Goal: Transaction & Acquisition: Obtain resource

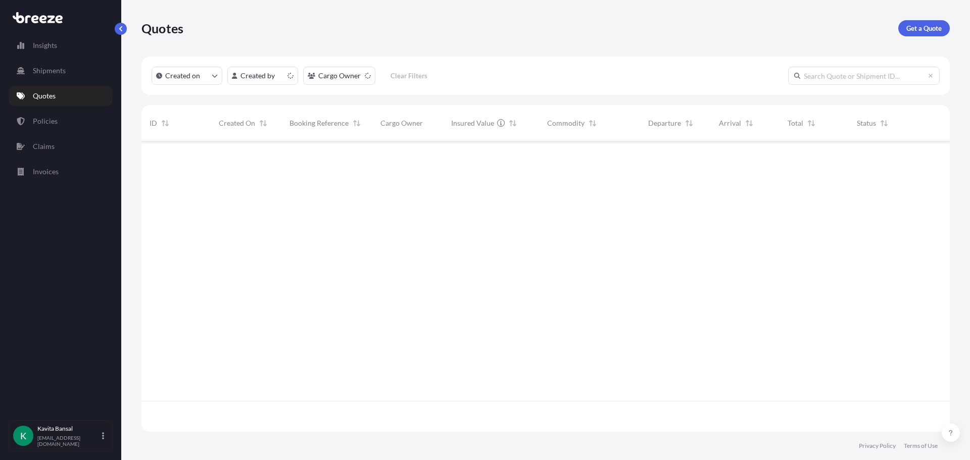
scroll to position [288, 801]
click at [927, 26] on p "Get a Quote" at bounding box center [923, 28] width 35 height 10
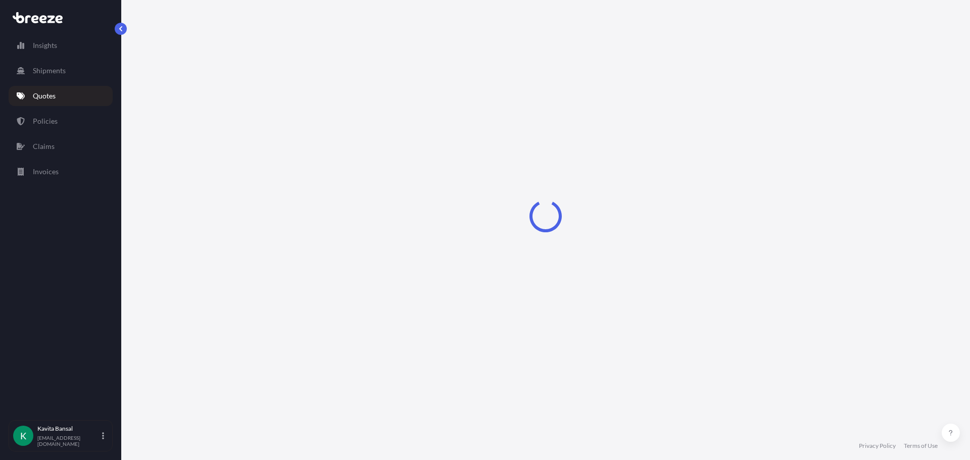
select select "Sea"
select select "1"
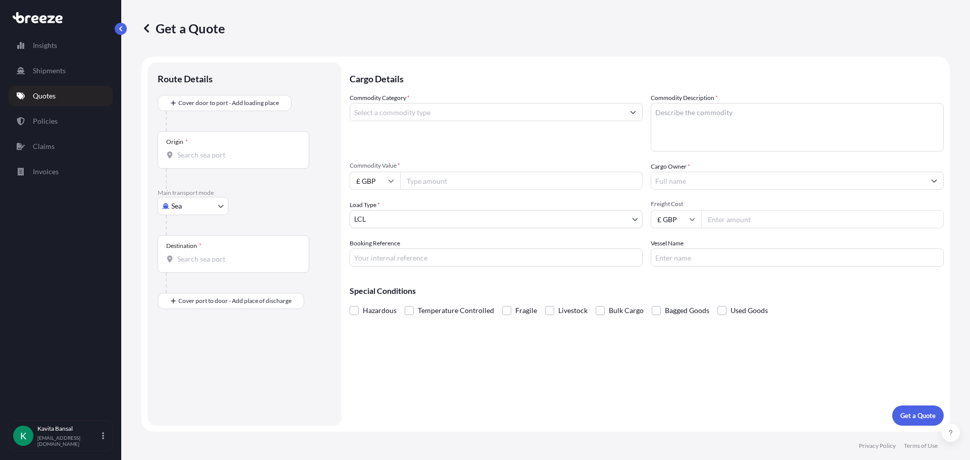
click at [193, 202] on body "Insights Shipments Quotes Policies Claims Invoices K [PERSON_NAME] [EMAIL_ADDRE…" at bounding box center [485, 230] width 970 height 460
click at [184, 262] on div "Road" at bounding box center [193, 269] width 63 height 18
select select "Road"
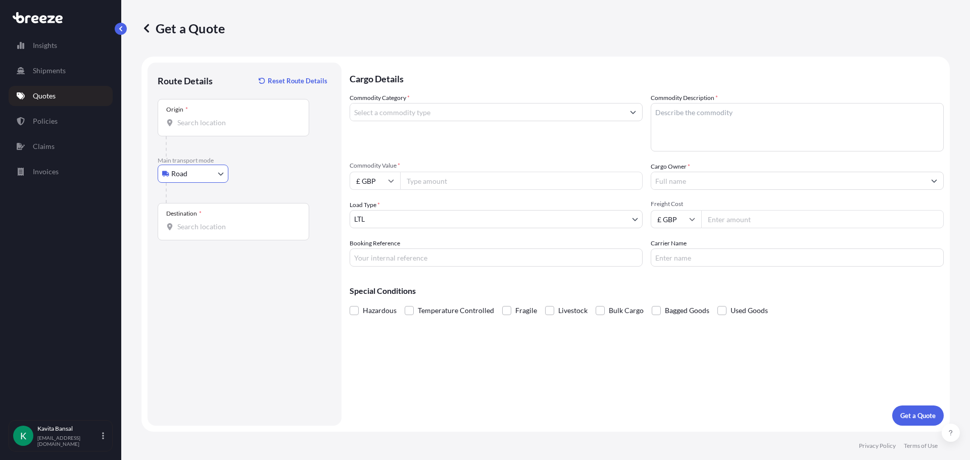
click at [222, 123] on input "Origin *" at bounding box center [236, 123] width 119 height 10
click at [239, 151] on div "Hinckley LE10 3DX , [GEOGRAPHIC_DATA]" at bounding box center [258, 158] width 192 height 28
type input "Hinckley LE10 3DX, [GEOGRAPHIC_DATA]"
click at [216, 231] on input "Destination *" at bounding box center [236, 227] width 119 height 10
paste input "D24 K062"
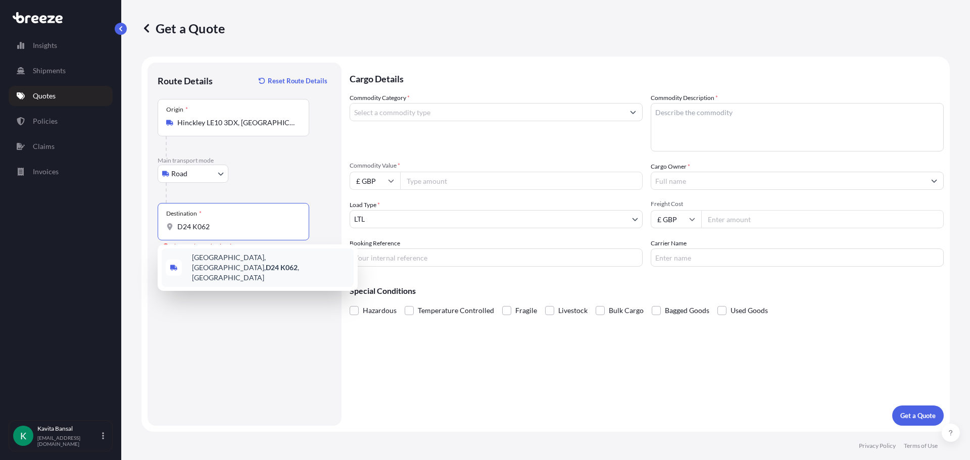
click at [227, 258] on span "[GEOGRAPHIC_DATA], [GEOGRAPHIC_DATA] , [GEOGRAPHIC_DATA]" at bounding box center [271, 268] width 158 height 30
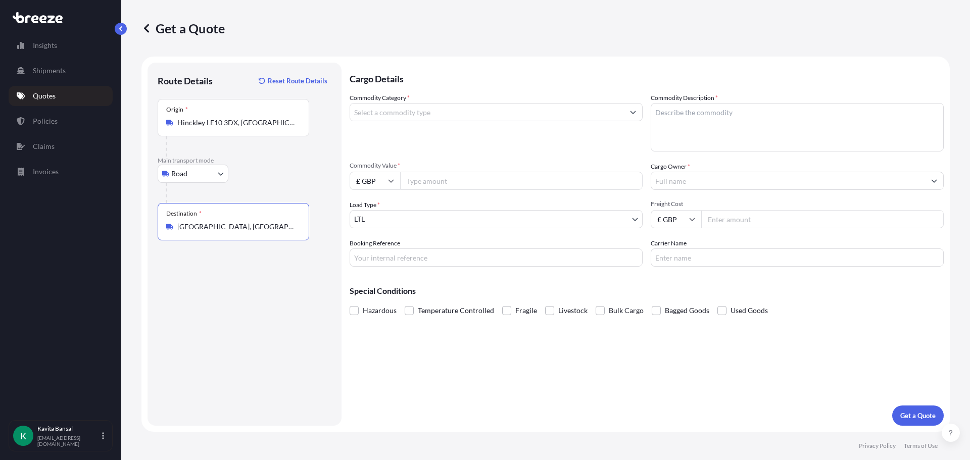
type input "[GEOGRAPHIC_DATA], [GEOGRAPHIC_DATA], [GEOGRAPHIC_DATA]"
click at [484, 114] on input "Commodity Category *" at bounding box center [487, 112] width 274 height 18
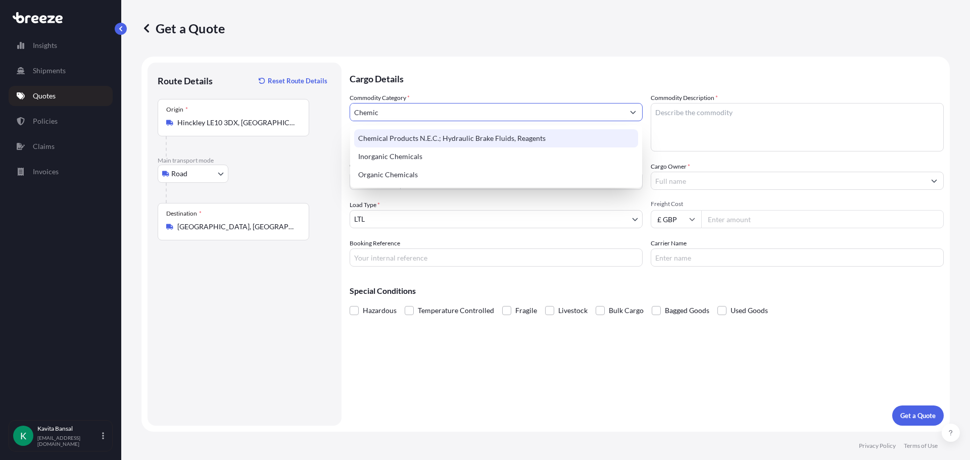
type input "Chemic"
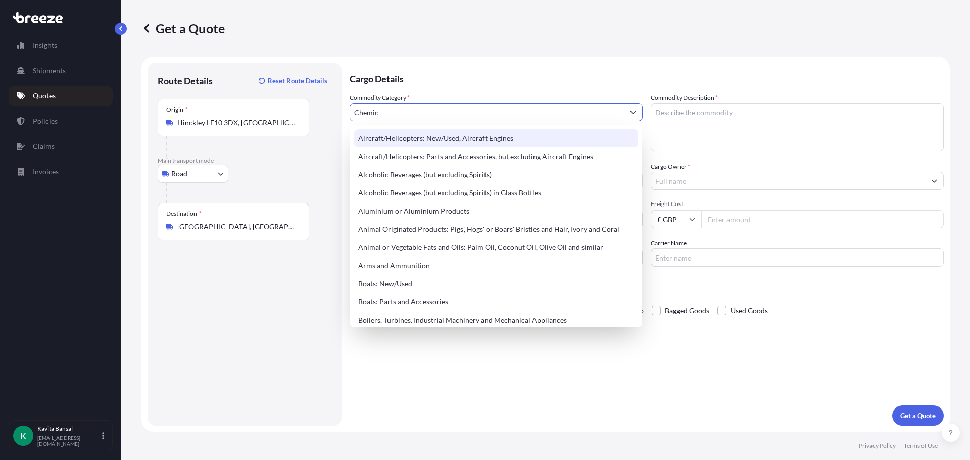
drag, startPoint x: 403, startPoint y: 107, endPoint x: 354, endPoint y: 107, distance: 49.0
click at [354, 107] on input "Chemic" at bounding box center [487, 112] width 274 height 18
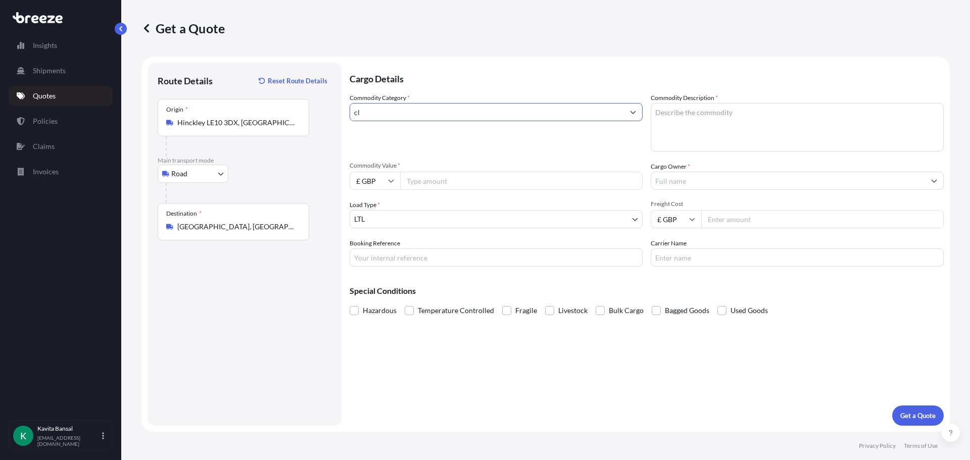
type input "c"
type input "a"
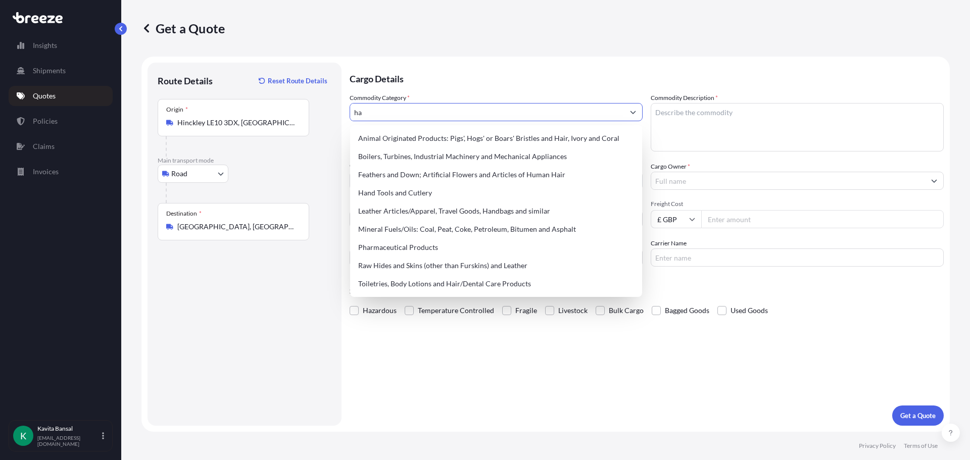
type input "h"
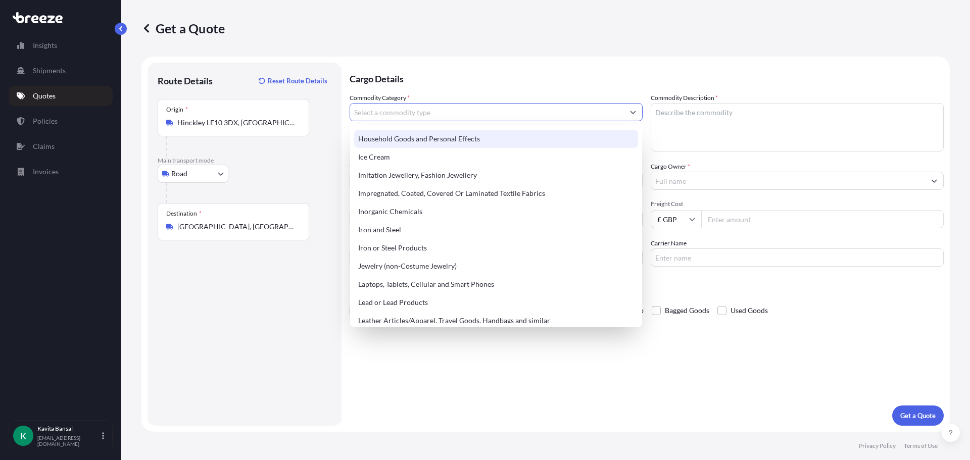
scroll to position [1061, 0]
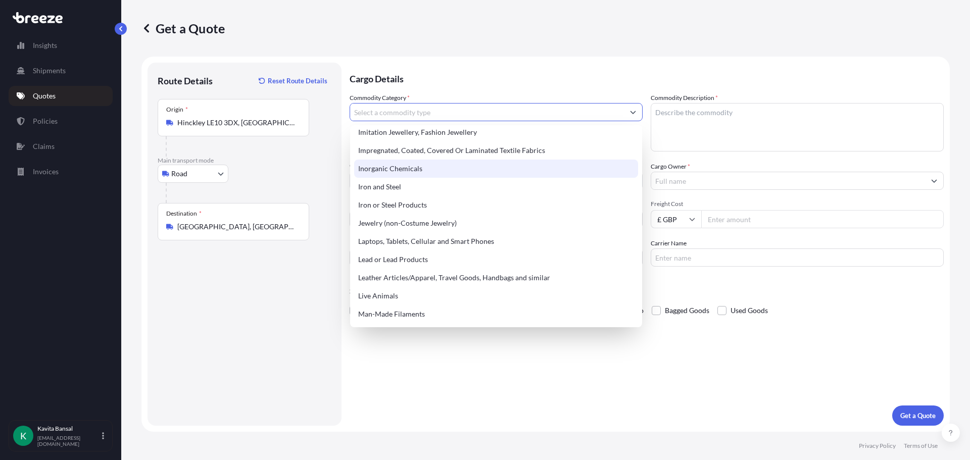
click at [474, 164] on div "Inorganic Chemicals" at bounding box center [496, 169] width 284 height 18
type input "Inorganic Chemicals"
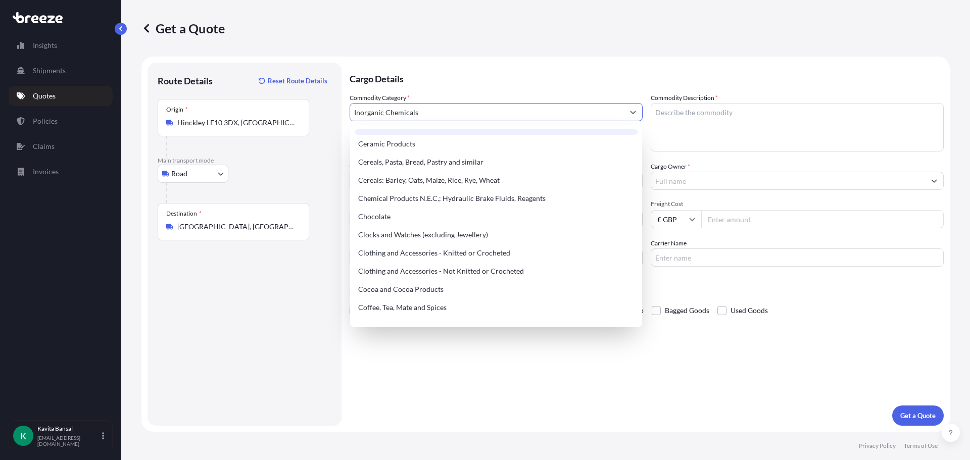
scroll to position [253, 0]
click at [557, 64] on p "Cargo Details" at bounding box center [647, 78] width 594 height 30
click at [556, 64] on p "Cargo Details" at bounding box center [647, 78] width 594 height 30
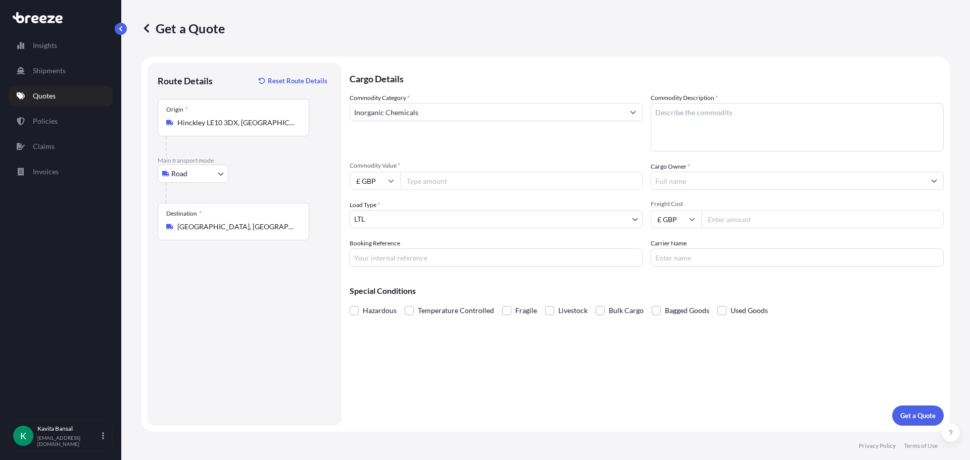
click at [724, 114] on textarea "Commodity Description *" at bounding box center [797, 127] width 293 height 48
click at [756, 126] on textarea "Commodity Description *" at bounding box center [797, 127] width 293 height 48
paste textarea "UN1950 – aerosols – 2.1 class, UN1268 – Petroleum Distillates - Class 3 – PG II…"
click at [716, 140] on textarea "UN1950 – aerosols – 2.1 class, UN1268 – Petroleum Distillates - Class 3 – PG II…" at bounding box center [797, 127] width 293 height 48
paste textarea "1 top stowable pallet @ 120 x 100 x 135cm / 418.76kg (contains 51 cartons)"
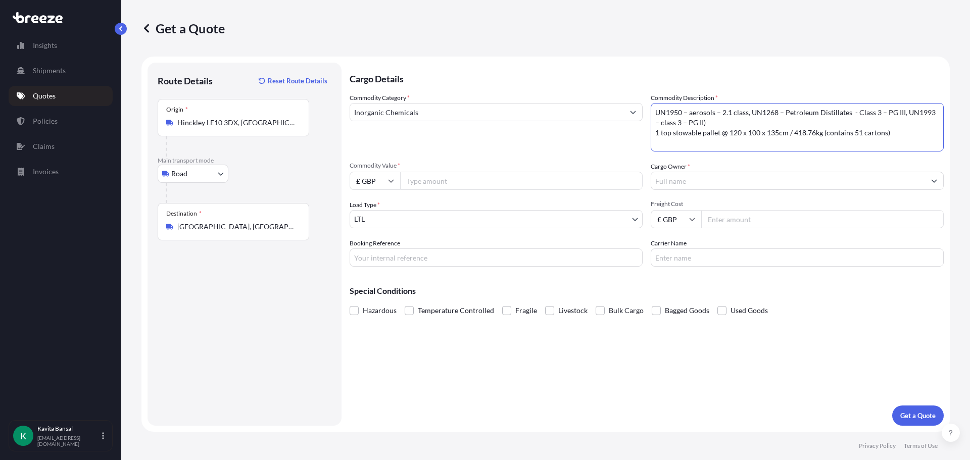
type textarea "UN1950 – aerosols – 2.1 class, UN1268 – Petroleum Distillates - Class 3 – PG II…"
click at [426, 178] on input "Commodity Value *" at bounding box center [521, 181] width 242 height 18
click at [438, 177] on input "Commodity Value *" at bounding box center [521, 181] width 242 height 18
type input "2490"
click at [712, 181] on input "Cargo Owner *" at bounding box center [788, 181] width 274 height 18
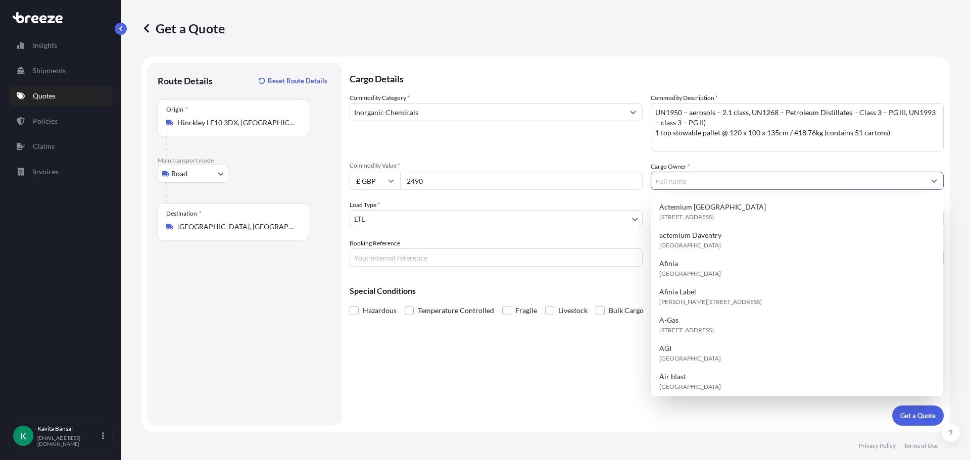
click at [576, 208] on div "Load Type * LTL" at bounding box center [496, 214] width 293 height 28
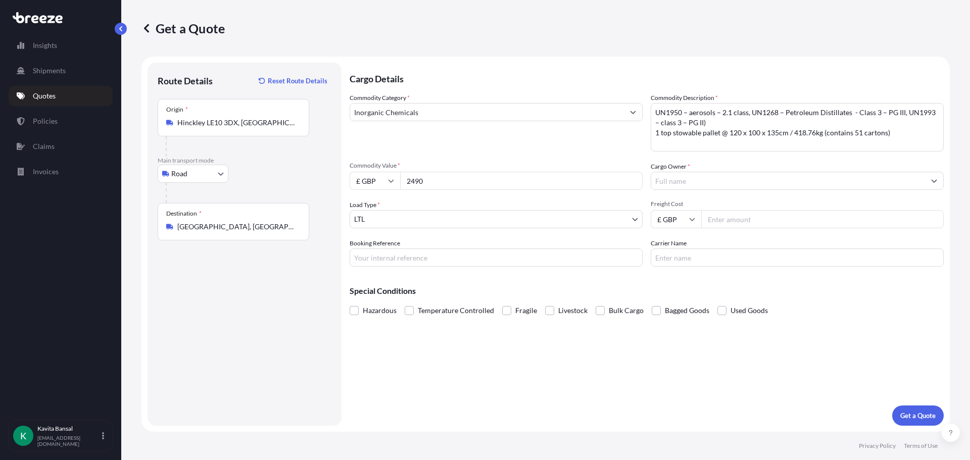
click at [675, 218] on input "£ GBP" at bounding box center [676, 219] width 51 height 18
click at [735, 219] on input "Freight Cost" at bounding box center [822, 219] width 242 height 18
type input "445"
click at [715, 179] on input "Cargo Owner *" at bounding box center [788, 181] width 274 height 18
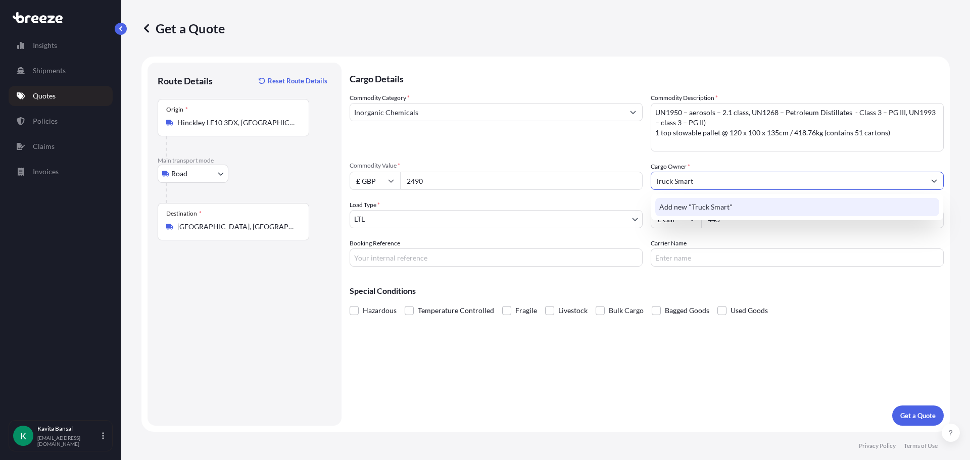
type input "Truck Smart"
click at [431, 254] on input "Booking Reference" at bounding box center [496, 257] width 293 height 18
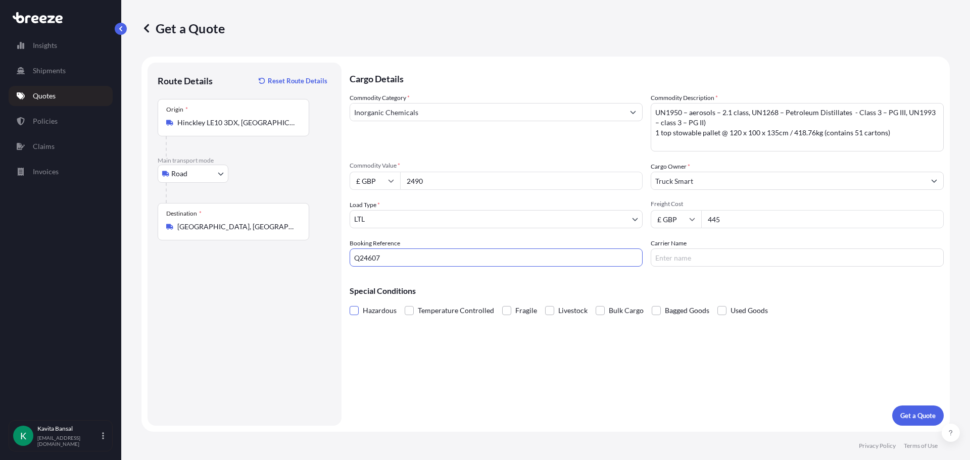
type input "Q24607"
click at [352, 307] on span at bounding box center [354, 310] width 9 height 9
click at [350, 303] on input "Hazardous" at bounding box center [350, 303] width 0 height 0
click at [775, 260] on input "Carrier Name" at bounding box center [797, 257] width 293 height 18
click at [919, 421] on button "Get a Quote" at bounding box center [918, 416] width 52 height 20
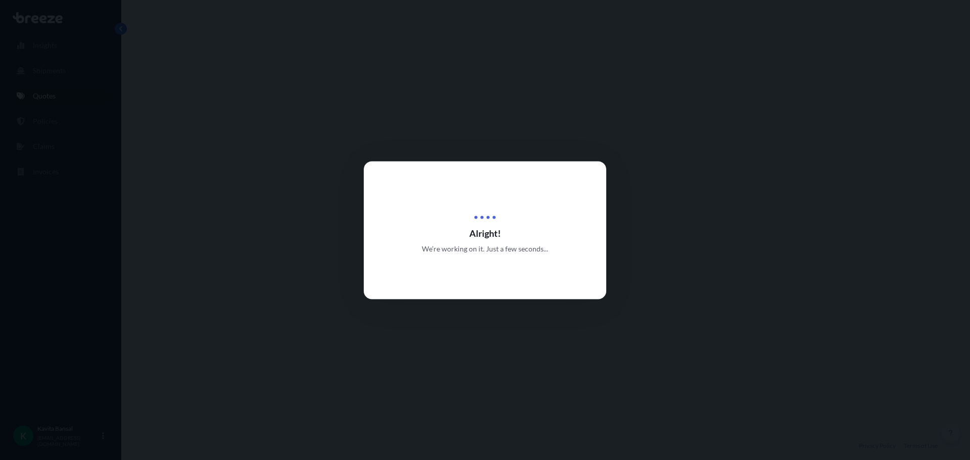
select select "Road"
select select "1"
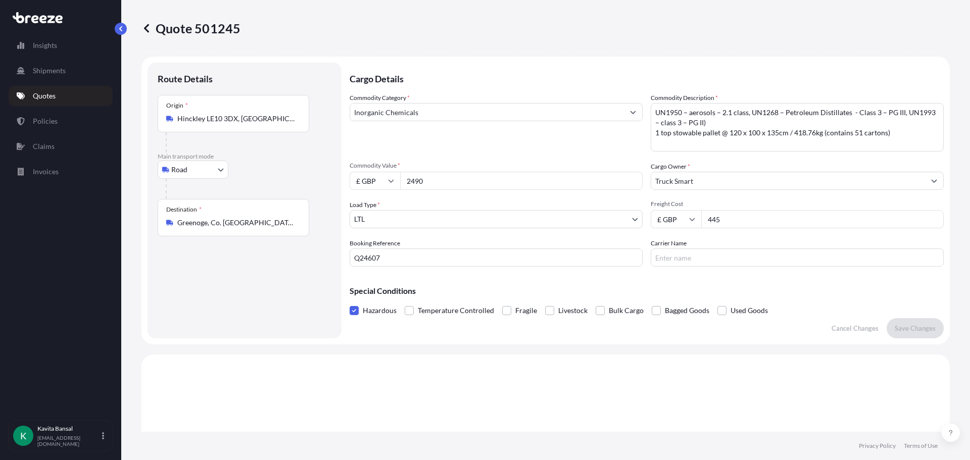
click at [782, 147] on textarea "UN1950 – aerosols – 2.1 class, UN1268 – Petroleum Distillates - Class 3 – PG II…" at bounding box center [797, 127] width 293 height 48
click at [440, 115] on input "Inorganic Chemicals" at bounding box center [487, 112] width 274 height 18
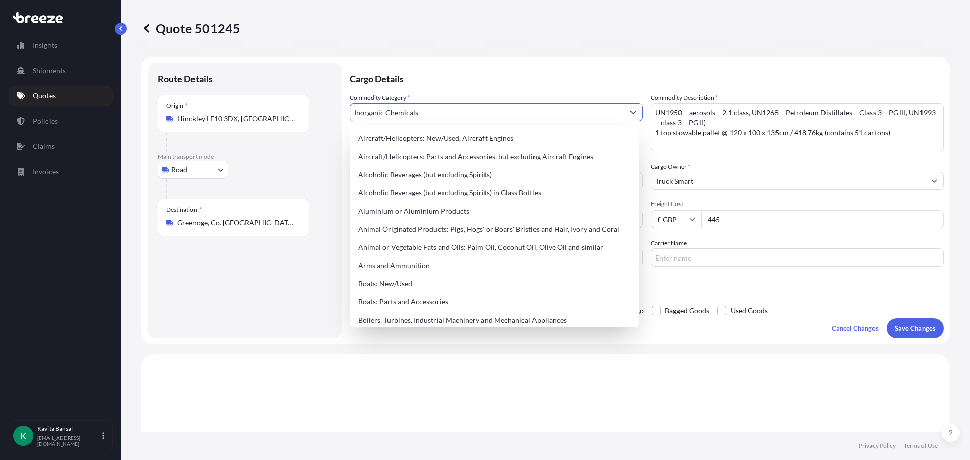
click at [445, 95] on div "Commodity Category * Inorganic Chemicals" at bounding box center [496, 122] width 293 height 59
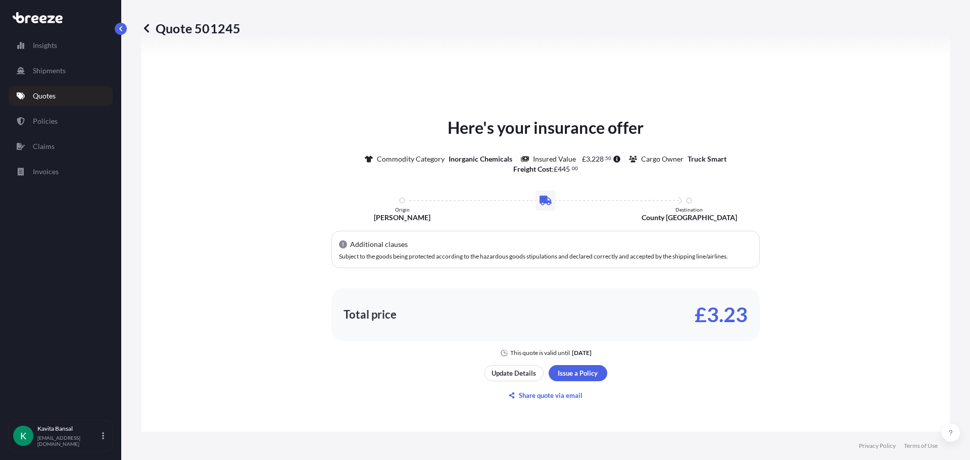
scroll to position [455, 0]
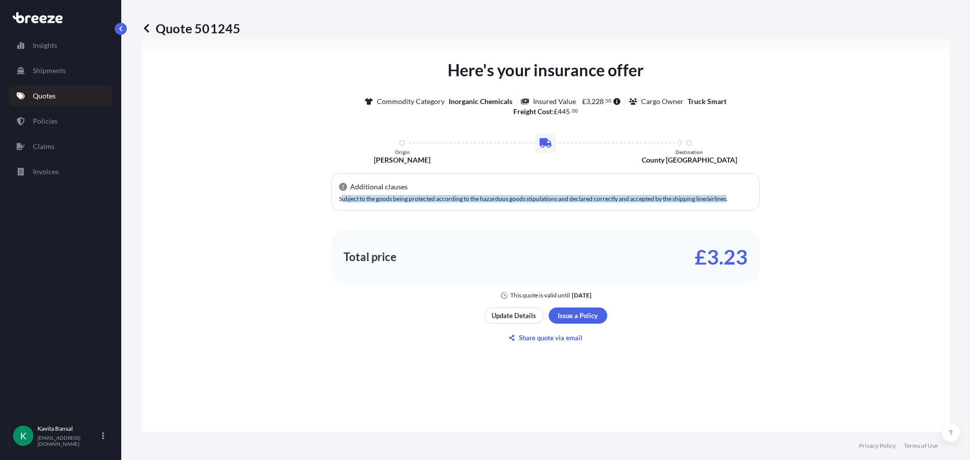
drag, startPoint x: 722, startPoint y: 203, endPoint x: 337, endPoint y: 198, distance: 384.9
click at [337, 198] on div "Additional clauses Subject to the goods being protected according to the hazard…" at bounding box center [545, 191] width 428 height 37
